Goal: Task Accomplishment & Management: Manage account settings

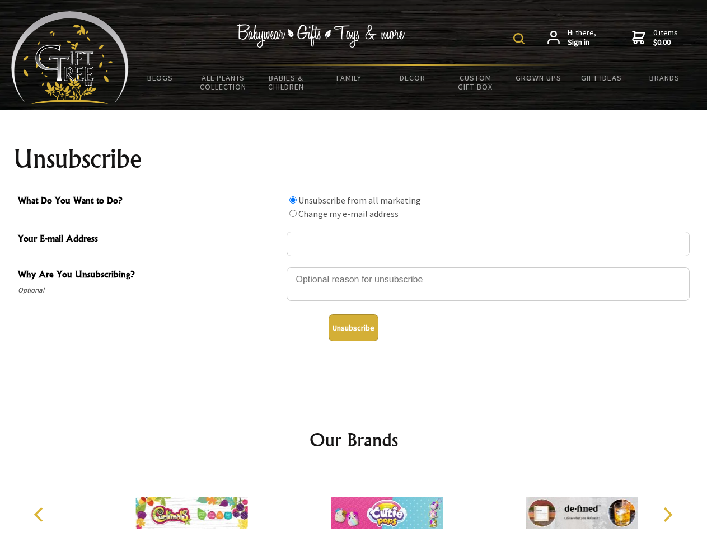
click at [521, 39] on img at bounding box center [518, 38] width 11 height 11
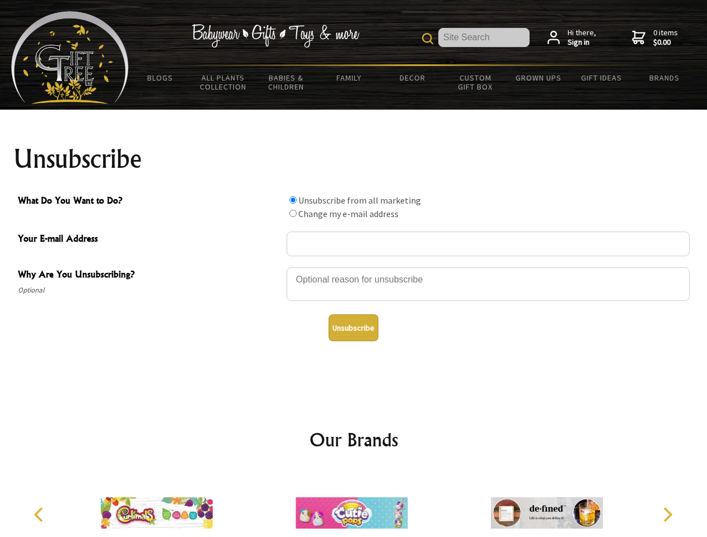
click at [354, 267] on div at bounding box center [488, 285] width 403 height 39
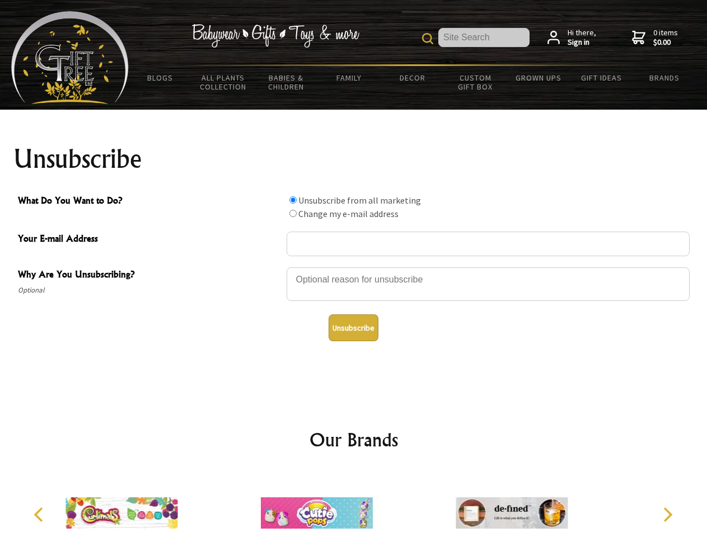
click at [293, 200] on input "What Do You Want to Do?" at bounding box center [292, 199] width 7 height 7
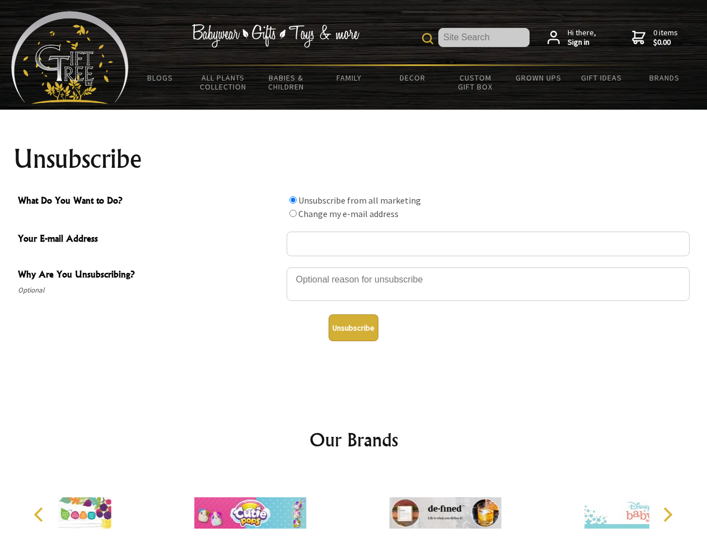
click at [293, 213] on input "What Do You Want to Do?" at bounding box center [292, 213] width 7 height 7
radio input "true"
click at [353, 328] on button "Unsubscribe" at bounding box center [354, 328] width 50 height 27
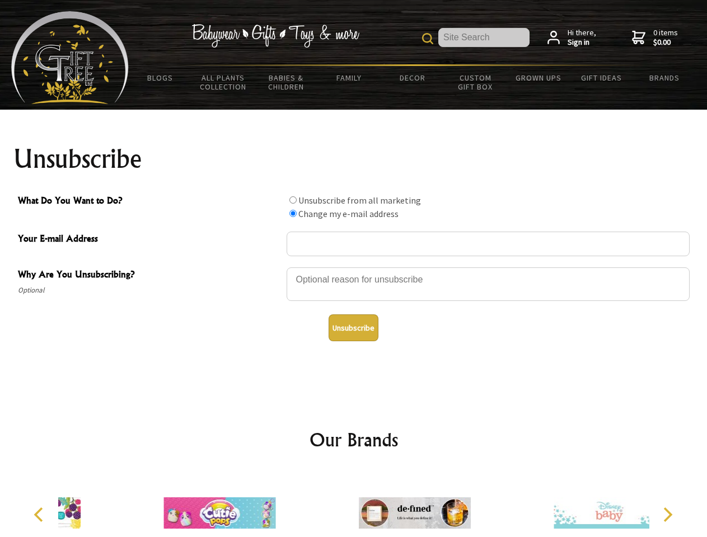
click at [40, 515] on icon "Previous" at bounding box center [39, 515] width 15 height 15
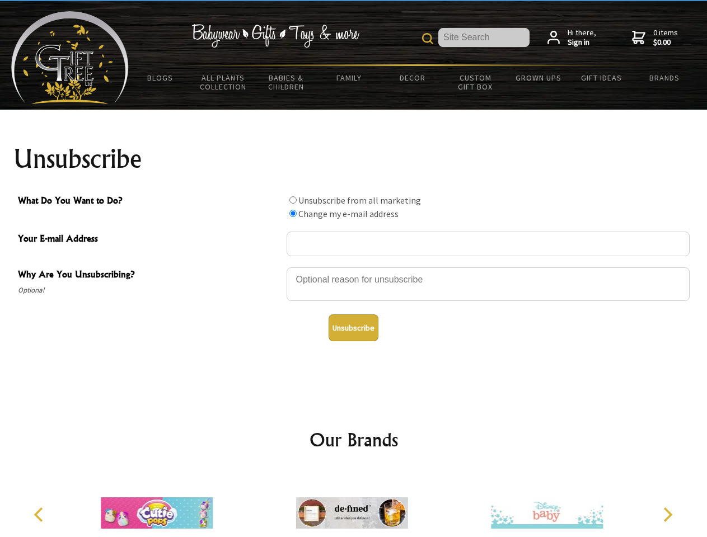
click at [667, 515] on icon "Next" at bounding box center [666, 515] width 15 height 15
